Goal: Obtain resource: Download file/media

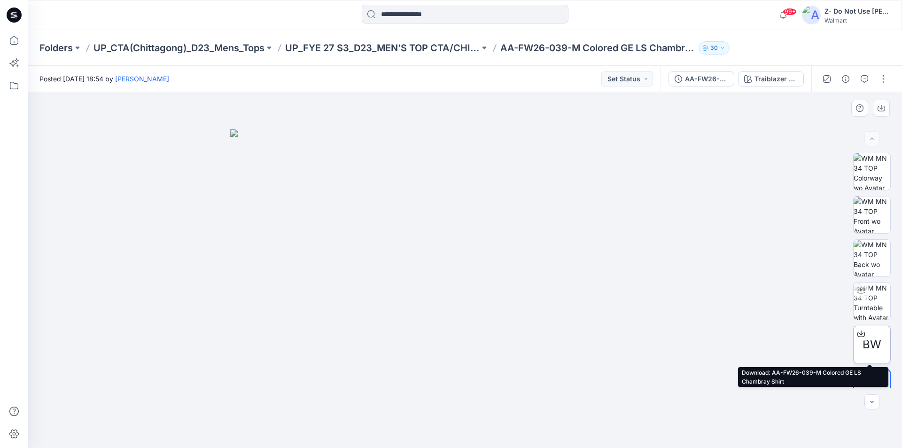
click at [871, 349] on span "BW" at bounding box center [872, 344] width 19 height 17
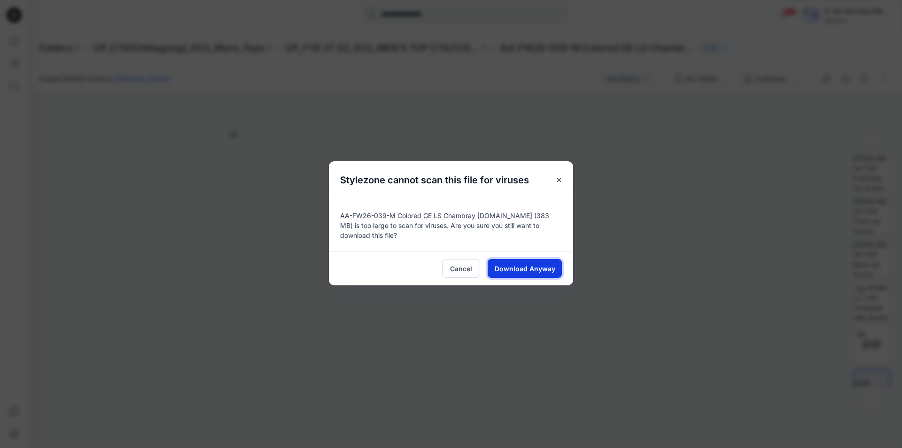
click at [525, 267] on span "Download Anyway" at bounding box center [525, 269] width 61 height 10
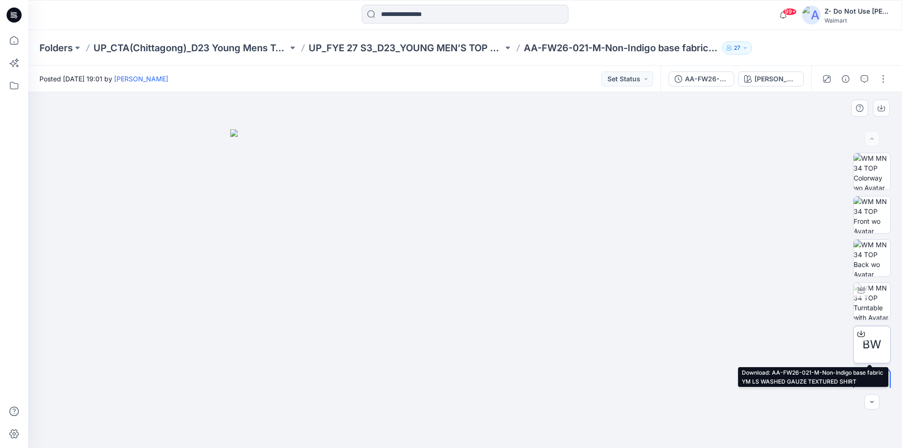
click at [874, 349] on span "BW" at bounding box center [872, 344] width 19 height 17
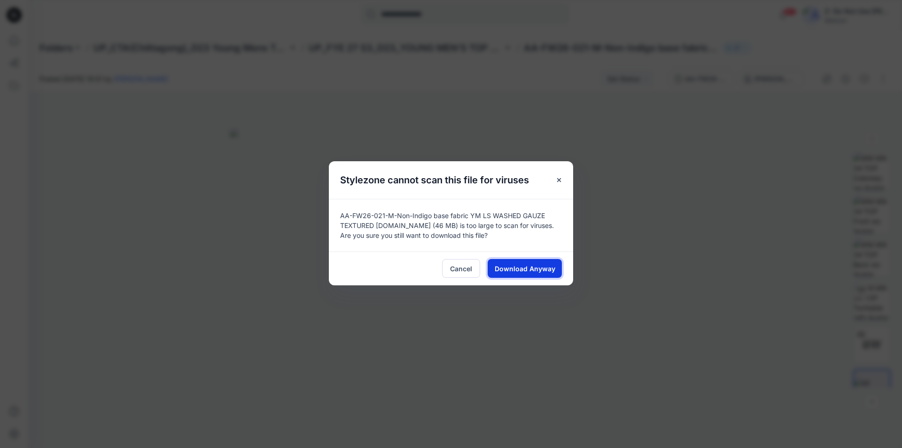
click at [524, 272] on span "Download Anyway" at bounding box center [525, 269] width 61 height 10
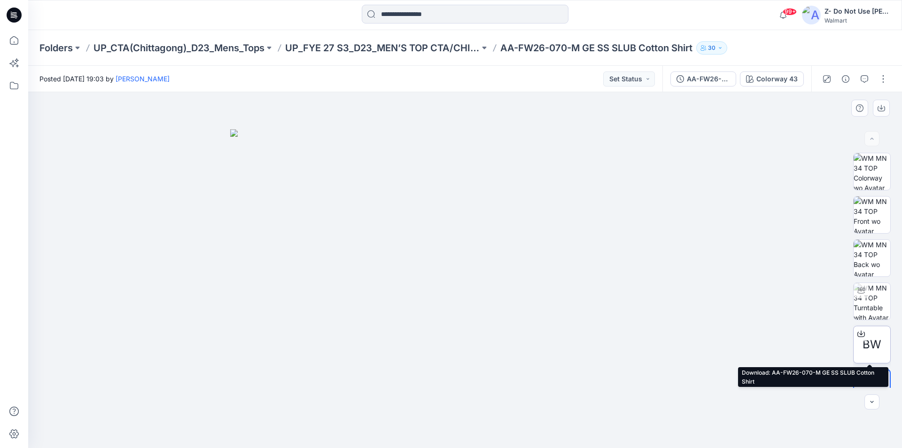
click at [864, 338] on div at bounding box center [861, 333] width 15 height 15
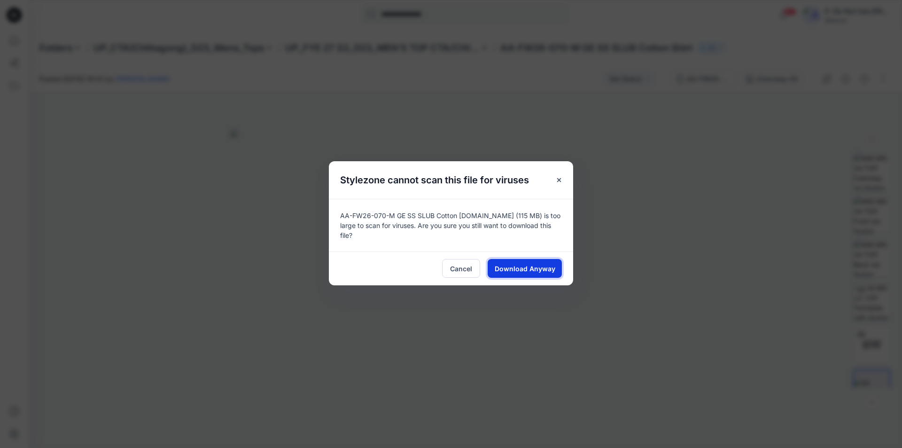
click at [530, 264] on span "Download Anyway" at bounding box center [525, 269] width 61 height 10
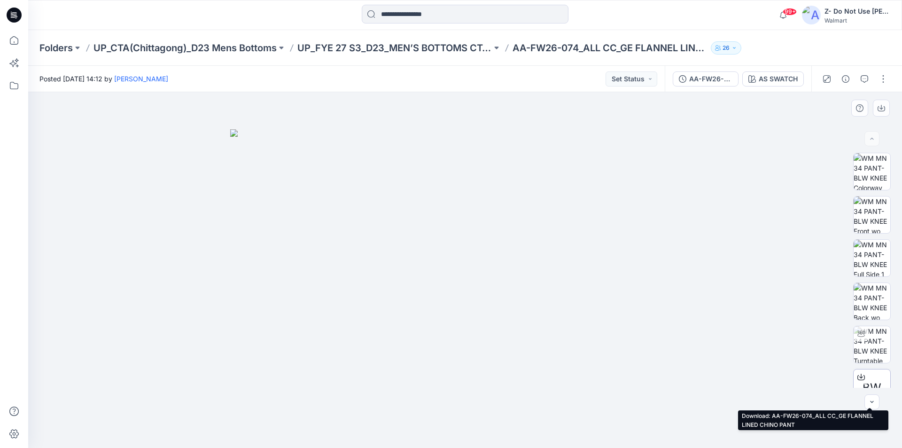
click at [867, 379] on span "BW" at bounding box center [872, 387] width 19 height 17
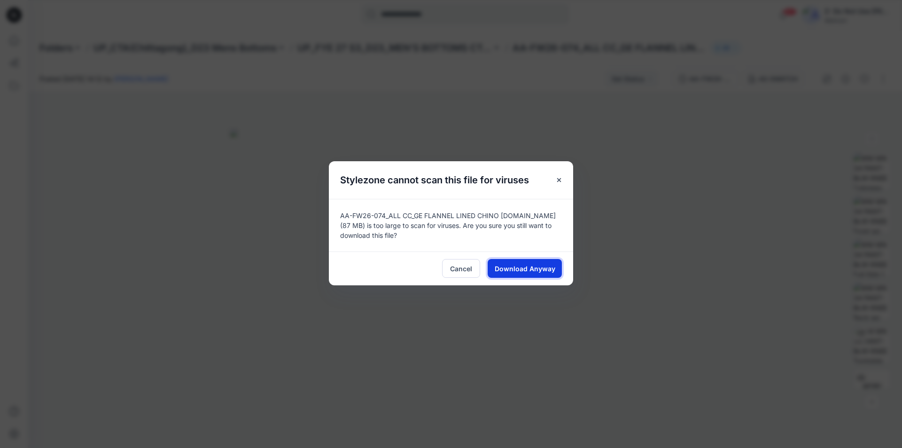
click at [529, 266] on span "Download Anyway" at bounding box center [525, 269] width 61 height 10
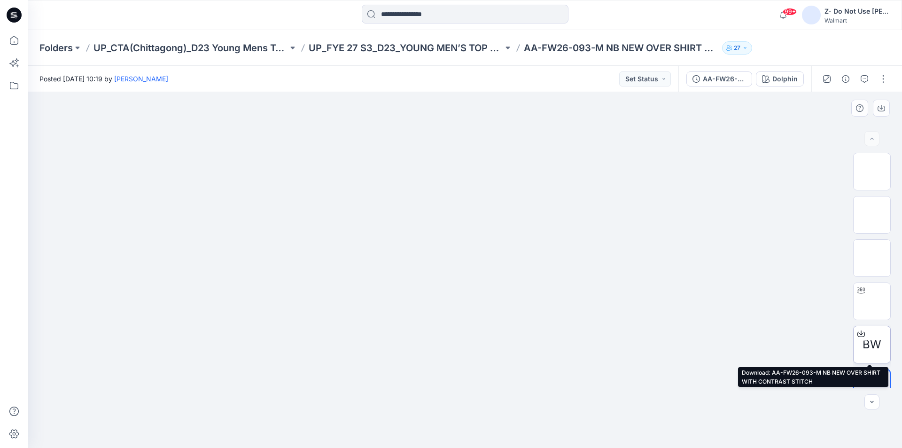
click at [869, 345] on span "BW" at bounding box center [872, 344] width 19 height 17
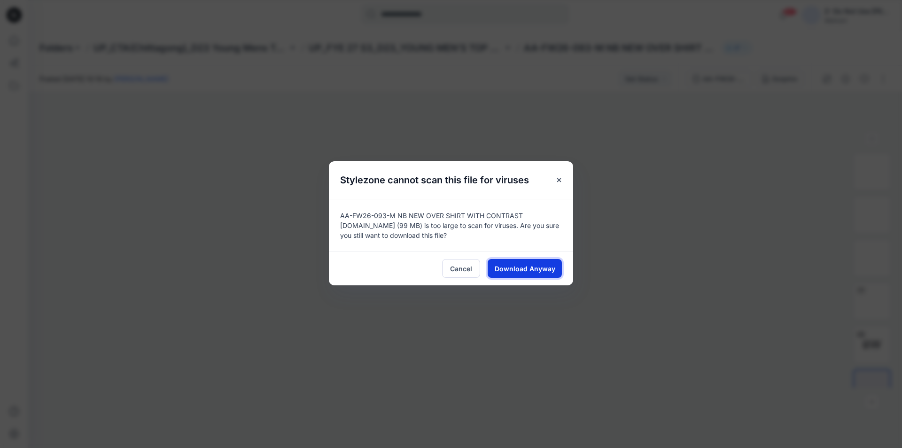
click at [532, 266] on span "Download Anyway" at bounding box center [525, 269] width 61 height 10
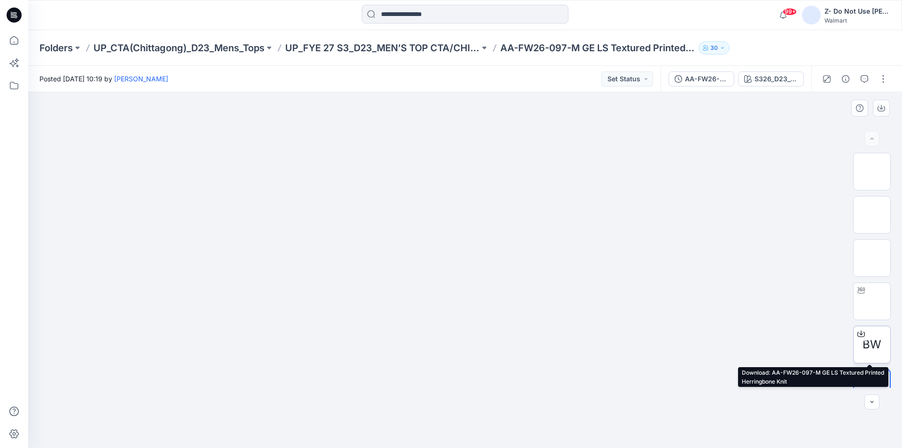
click at [877, 340] on span "BW" at bounding box center [872, 344] width 19 height 17
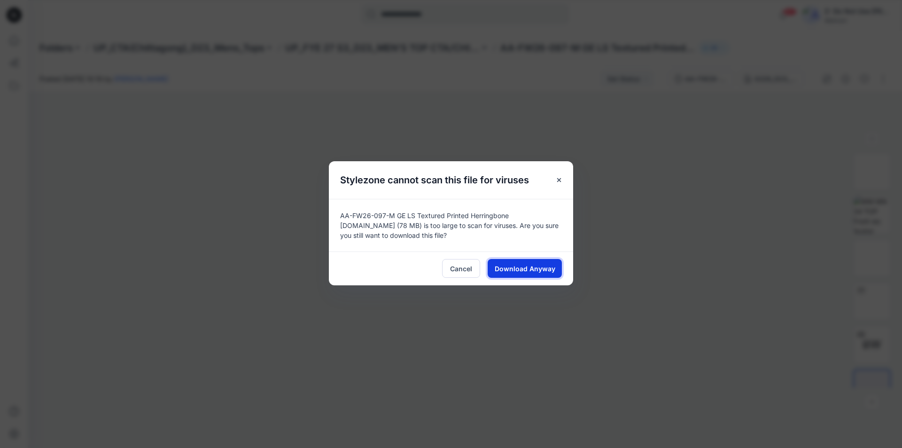
click at [530, 268] on span "Download Anyway" at bounding box center [525, 269] width 61 height 10
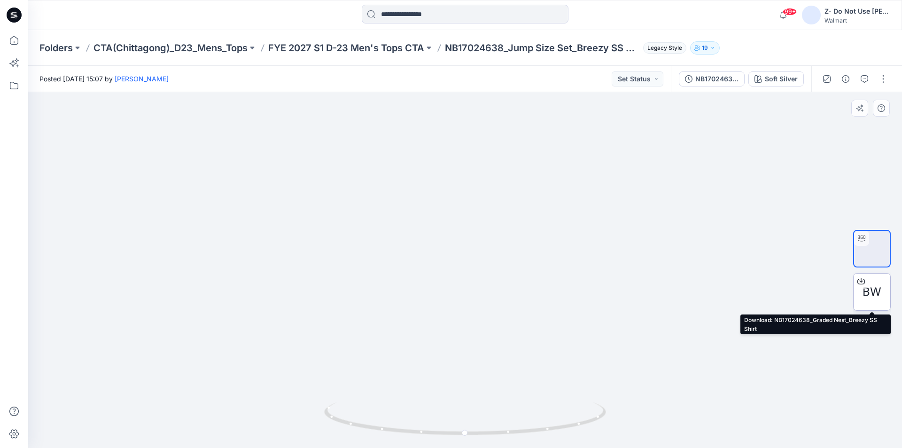
click at [873, 292] on span "BW" at bounding box center [872, 291] width 19 height 17
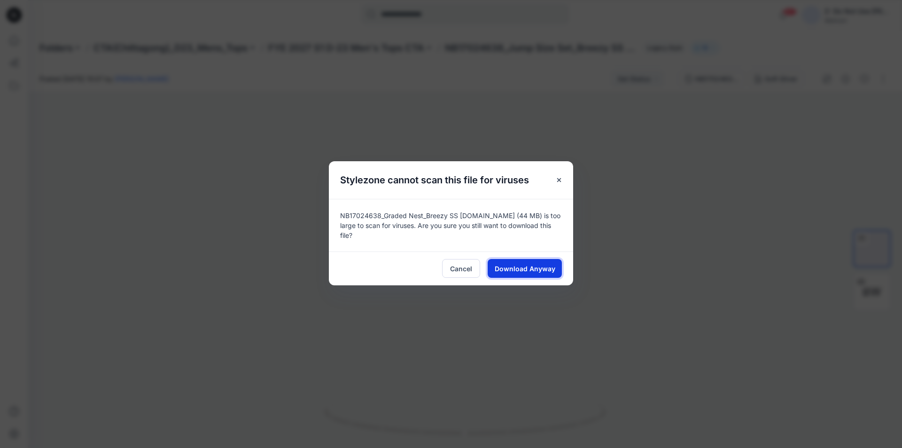
click at [542, 264] on span "Download Anyway" at bounding box center [525, 269] width 61 height 10
